Goal: Information Seeking & Learning: Learn about a topic

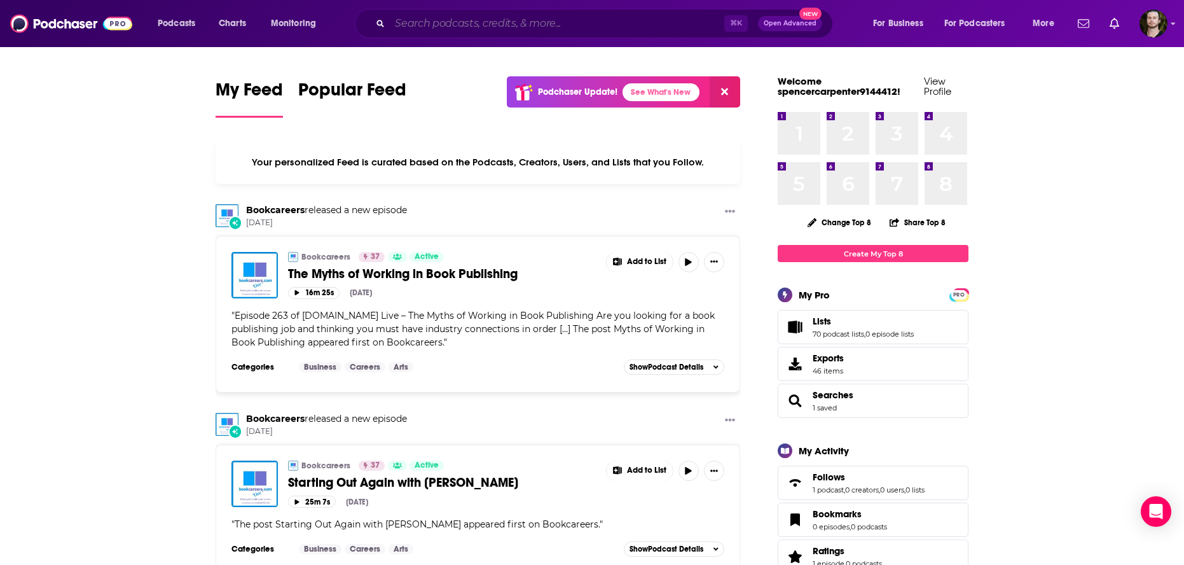
click at [555, 29] on input "Search podcasts, credits, & more..." at bounding box center [557, 23] width 335 height 20
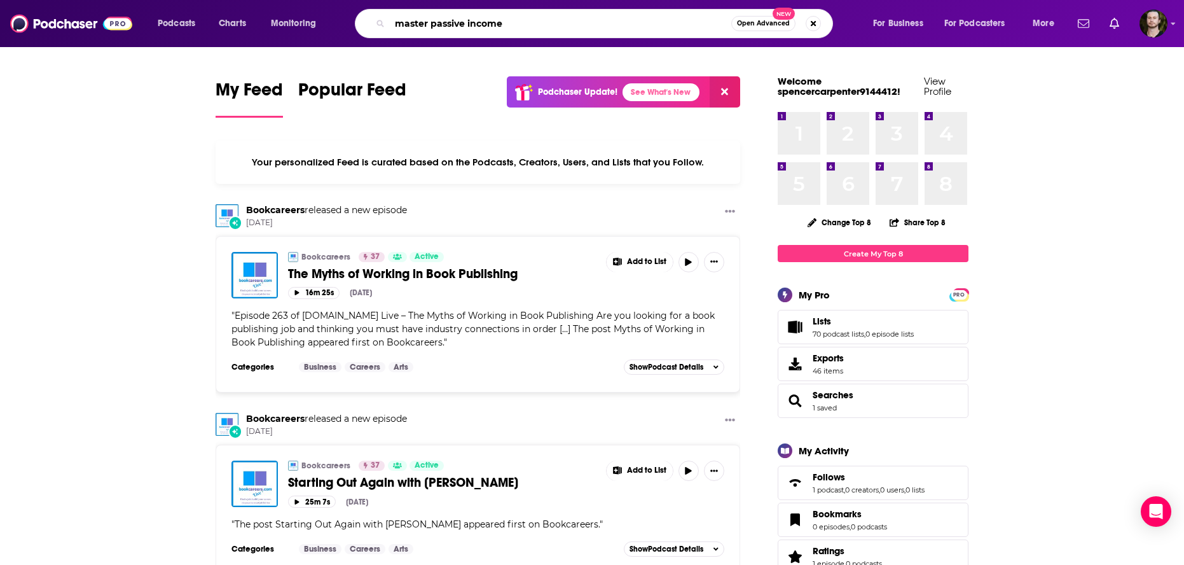
type input "master passive income"
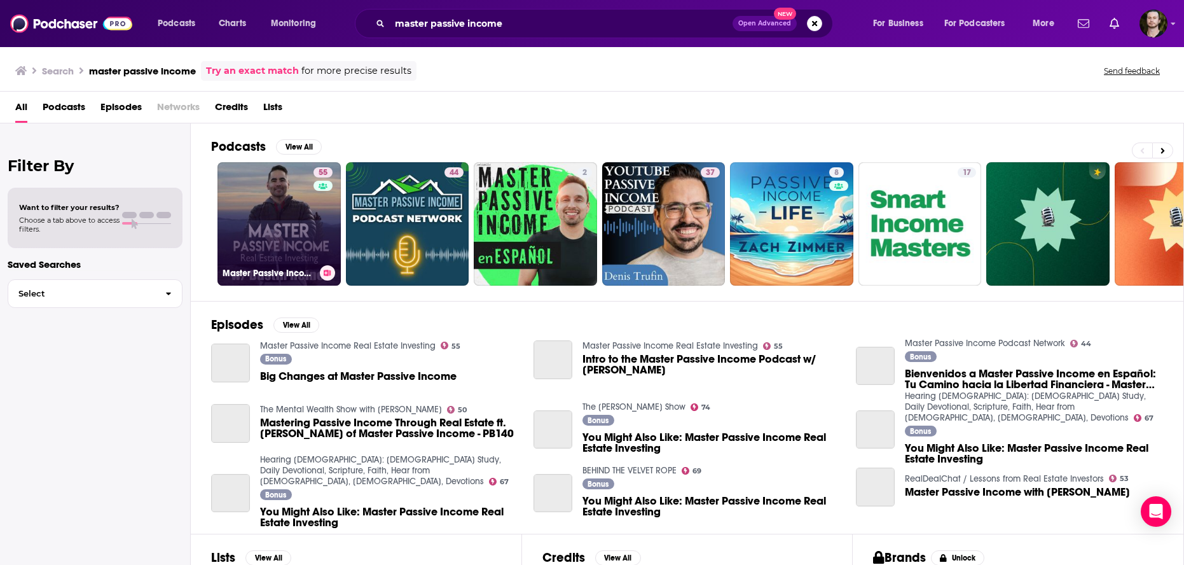
click at [317, 226] on div "55" at bounding box center [325, 216] width 22 height 98
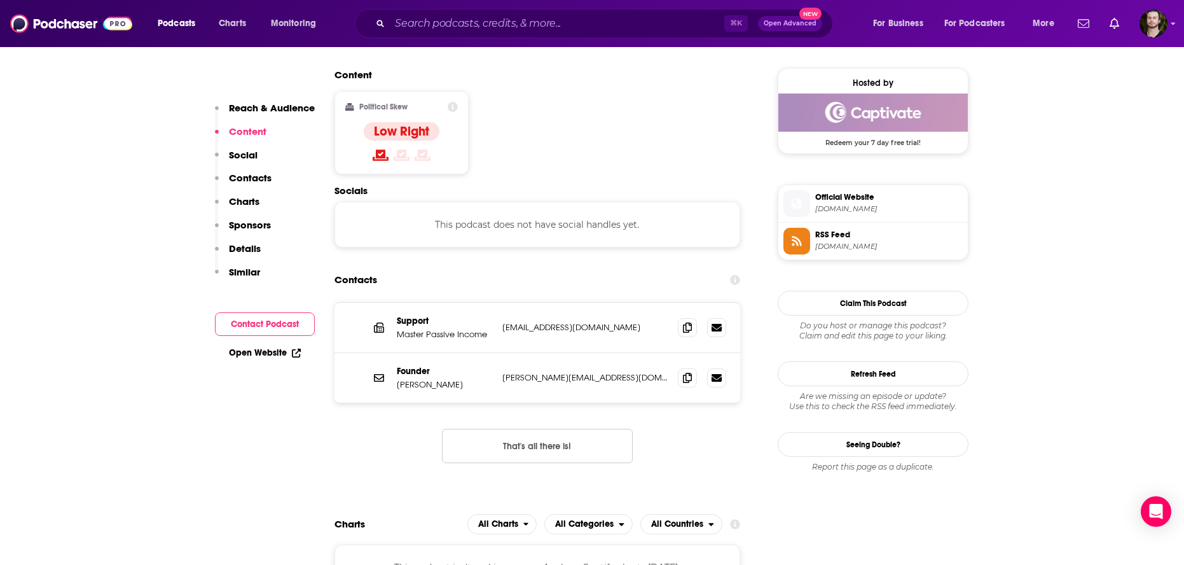
scroll to position [1044, 0]
